Goal: Task Accomplishment & Management: Complete application form

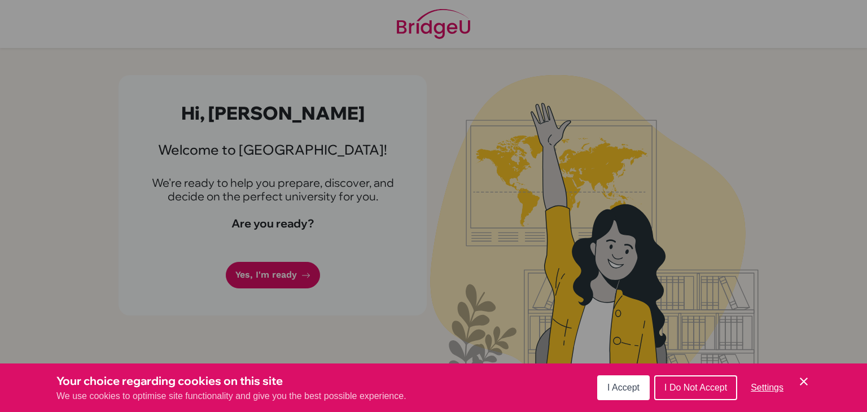
click at [627, 395] on button "I Accept" at bounding box center [623, 387] width 53 height 25
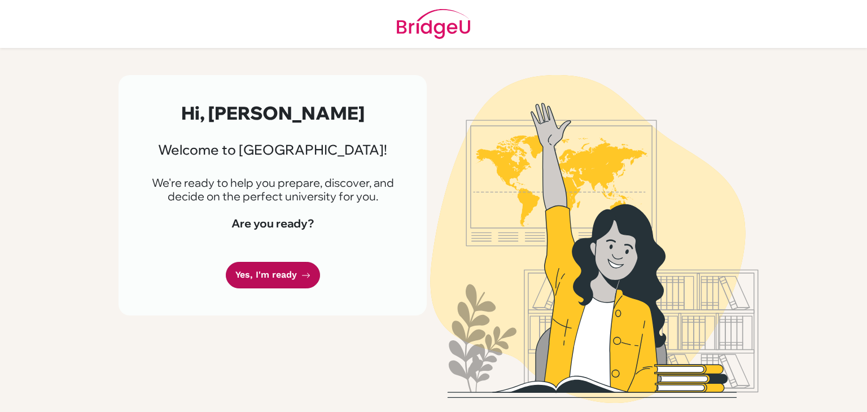
click at [309, 277] on link "Yes, I'm ready" at bounding box center [273, 275] width 94 height 27
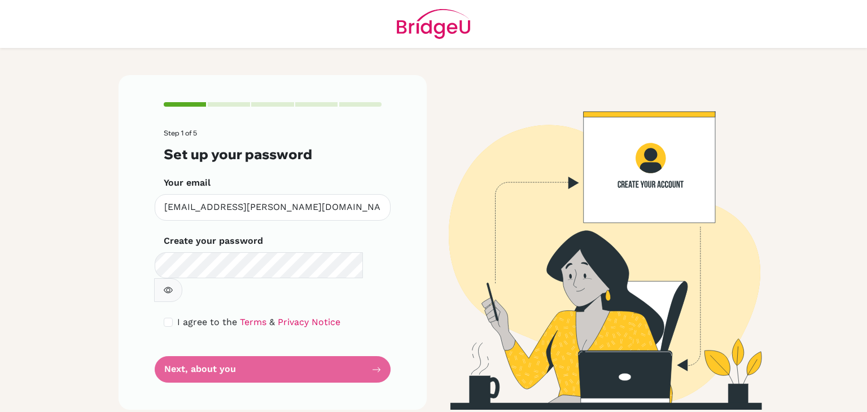
click at [242, 344] on form "Step 1 of 5 Set up your password Your email [PERSON_NAME][EMAIL_ADDRESS][PERSON…" at bounding box center [273, 255] width 218 height 253
click at [173, 286] on icon "button" at bounding box center [168, 290] width 9 height 9
click at [252, 344] on form "Step 1 of 5 Set up your password Your email christian.hawkey@ellesmere.com Inva…" at bounding box center [273, 255] width 218 height 253
click at [266, 343] on form "Step 1 of 5 Set up your password Your email christian.hawkey@ellesmere.com Inva…" at bounding box center [273, 255] width 218 height 253
click at [211, 353] on form "Step 1 of 5 Set up your password Your email christian.hawkey@ellesmere.com Inva…" at bounding box center [273, 255] width 218 height 253
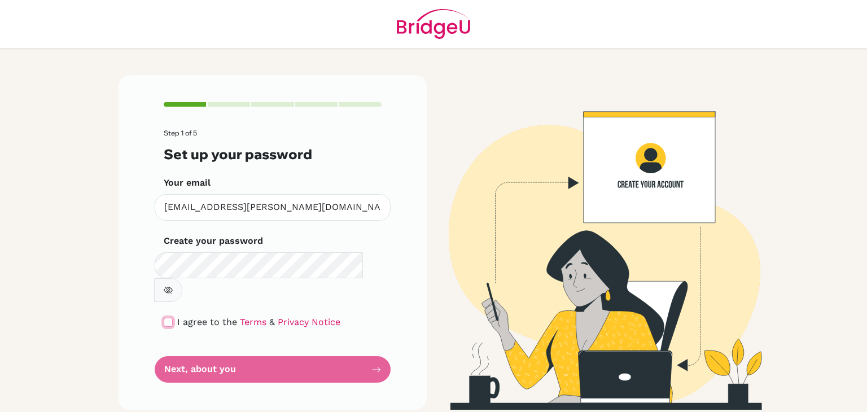
click at [170, 318] on input "checkbox" at bounding box center [168, 322] width 9 height 9
checkbox input "true"
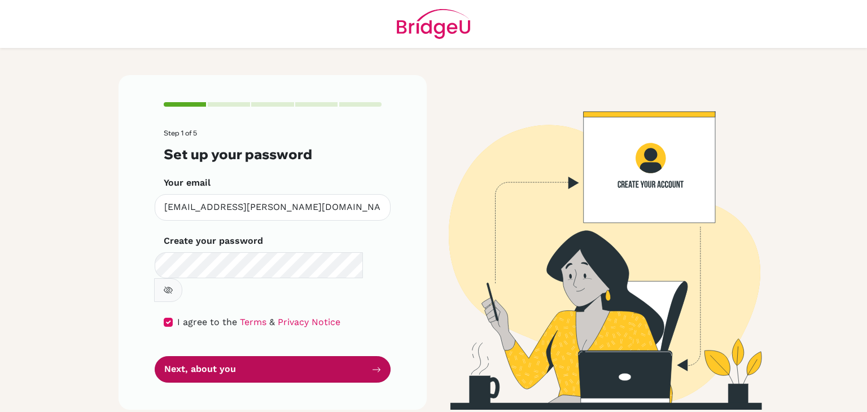
click at [189, 356] on button "Next, about you" at bounding box center [273, 369] width 236 height 27
